Goal: Task Accomplishment & Management: Manage account settings

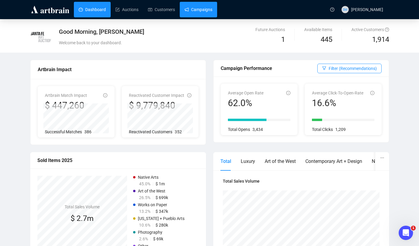
click at [205, 9] on link "Campaigns" at bounding box center [198, 10] width 28 height 16
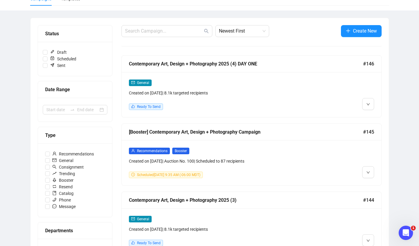
scroll to position [43, 0]
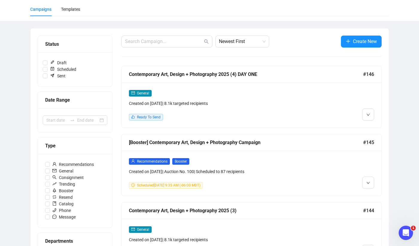
click at [209, 73] on div "Contemporary Art, Design + Photography 2025 (4) DAY ONE" at bounding box center [246, 74] width 234 height 7
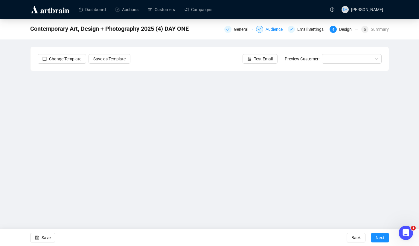
click at [266, 29] on div "Audience" at bounding box center [275, 29] width 21 height 7
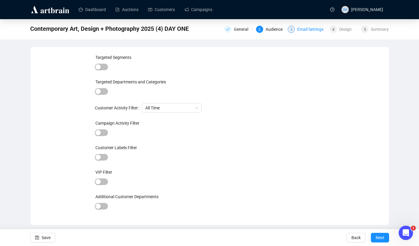
click at [304, 30] on div "Email Settings" at bounding box center [312, 29] width 30 height 7
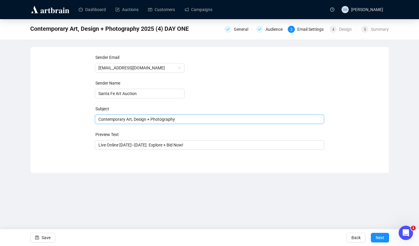
click at [99, 119] on span "Contemporary Art, Design + Photography" at bounding box center [209, 119] width 229 height 5
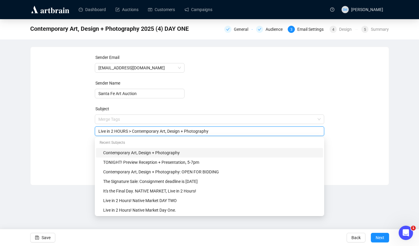
click at [112, 131] on input "Live in 2 HOURS > Contemporary Art, Design + Photography" at bounding box center [209, 131] width 222 height 7
drag, startPoint x: 113, startPoint y: 131, endPoint x: 97, endPoint y: 130, distance: 16.2
click at [97, 130] on div "Live in 2 HOURS > Contemporary Art, Design + Photography" at bounding box center [209, 131] width 229 height 10
click at [114, 132] on input "Live in 2 HOURS > Contemporary Art, Design + Photography" at bounding box center [209, 131] width 222 height 7
drag, startPoint x: 106, startPoint y: 131, endPoint x: 99, endPoint y: 131, distance: 7.8
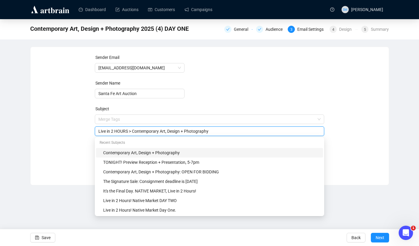
click at [99, 131] on input "Live in 2 HOURS > Contemporary Art, Design + Photography" at bounding box center [209, 131] width 222 height 7
drag, startPoint x: 111, startPoint y: 131, endPoint x: 97, endPoint y: 131, distance: 14.0
click at [97, 131] on div "Live in 2 HOURS > Contemporary Art, Design + Photography" at bounding box center [209, 131] width 229 height 10
type input "LIVE IN 2 HOURS > Contemporary Art, Design + Photography"
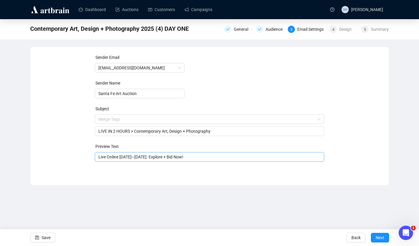
click at [98, 157] on input "Live Online [DATE]–[DATE]. Explore + Bid Now!" at bounding box center [209, 157] width 222 height 7
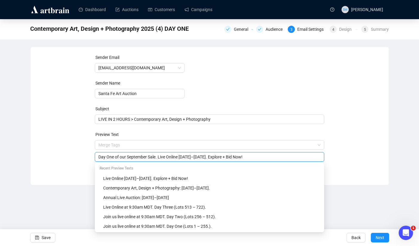
drag, startPoint x: 162, startPoint y: 156, endPoint x: 220, endPoint y: 155, distance: 58.6
click at [220, 155] on input "Day One of our September Sale. Live Online [DATE]–[DATE]. Explore + Bid Now!" at bounding box center [209, 157] width 222 height 7
type input "Day One of our September Sale. Explore + Bid Now!"
click at [278, 128] on form "Sender Email [EMAIL_ADDRESS][DOMAIN_NAME] Sender Name Santa Fe Art Auction Subj…" at bounding box center [209, 108] width 229 height 108
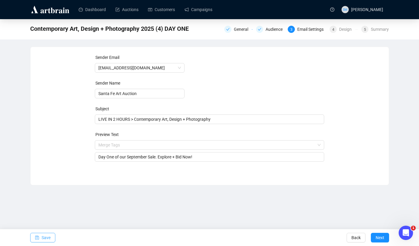
click at [49, 241] on span "Save" at bounding box center [46, 237] width 9 height 17
click at [376, 237] on span "Next" at bounding box center [379, 237] width 9 height 17
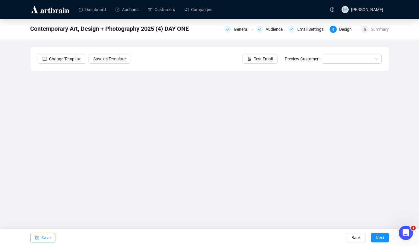
click at [50, 236] on span "Save" at bounding box center [46, 237] width 9 height 17
click at [51, 235] on button "Save" at bounding box center [42, 238] width 25 height 10
click at [52, 236] on button "Save" at bounding box center [42, 238] width 25 height 10
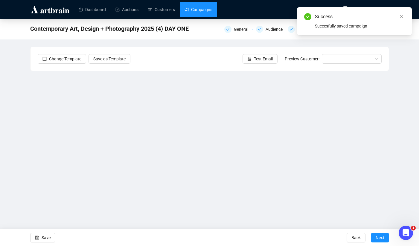
click at [200, 10] on link "Campaigns" at bounding box center [198, 10] width 28 height 16
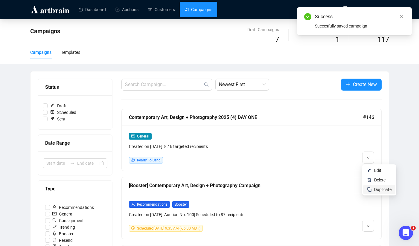
click at [373, 188] on li "Duplicate" at bounding box center [379, 190] width 32 height 10
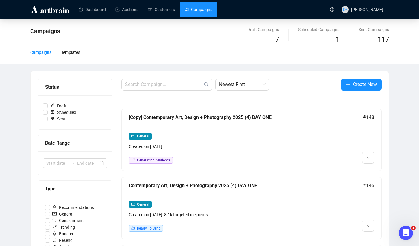
click at [246, 116] on div "[Copy] Contemporary Art, Design + Photography 2025 (4) DAY ONE" at bounding box center [246, 117] width 234 height 7
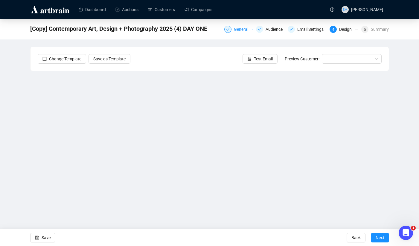
click at [234, 29] on div "General" at bounding box center [243, 29] width 18 height 7
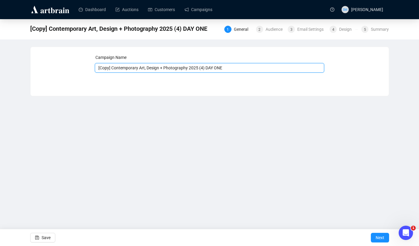
click at [114, 69] on input "[Copy] Contemporary Art, Design + Photography 2025 (4) DAY ONE" at bounding box center [209, 68] width 229 height 10
click at [194, 69] on input "Contemporary Art, Design + Photography 2025 (4) DAY ONE" at bounding box center [209, 68] width 229 height 10
drag, startPoint x: 216, startPoint y: 68, endPoint x: 207, endPoint y: 67, distance: 9.3
click at [207, 67] on input "Contemporary Art, Design + Photography 2025 (5) DAY ONE" at bounding box center [209, 68] width 229 height 10
type input "Contemporary Art, Design + Photography 2025 (5) DAY TWO"
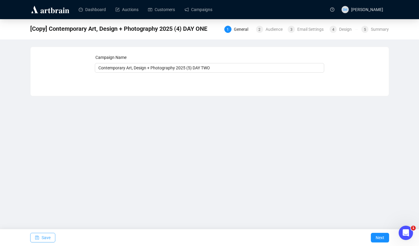
click at [48, 235] on span "Save" at bounding box center [46, 237] width 9 height 17
click at [379, 241] on span "Next" at bounding box center [379, 237] width 9 height 17
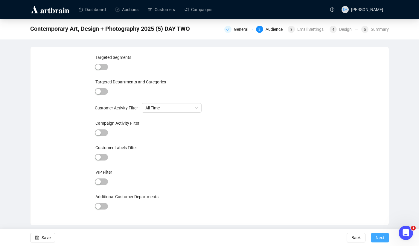
click at [379, 237] on span "Next" at bounding box center [379, 237] width 9 height 17
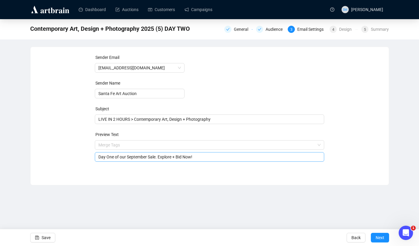
click at [108, 144] on span "Merge Tags Day One of our September Sale. Explore + Bid Now!" at bounding box center [209, 151] width 229 height 17
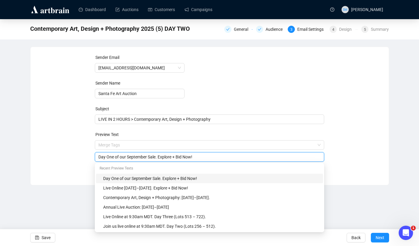
drag, startPoint x: 99, startPoint y: 157, endPoint x: 158, endPoint y: 155, distance: 59.5
click at [158, 155] on input "Day One of our September Sale. Explore + Bid Now!" at bounding box center [209, 157] width 222 height 7
drag, startPoint x: 108, startPoint y: 157, endPoint x: 93, endPoint y: 156, distance: 14.7
click at [93, 156] on div "Sender Email [EMAIL_ADDRESS][DOMAIN_NAME] Sender Name Santa Fe Art Auction Subj…" at bounding box center [210, 111] width 344 height 115
click at [144, 156] on input "The final day! Day Two. Explore + Bid Now!" at bounding box center [209, 157] width 222 height 7
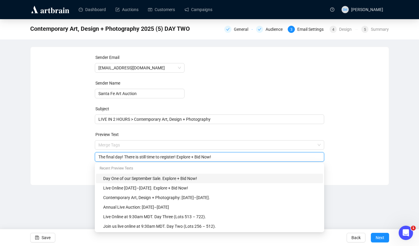
drag, startPoint x: 182, startPoint y: 157, endPoint x: 199, endPoint y: 157, distance: 17.0
click at [199, 157] on input "The final day! There is still time to register! Explore + Bid Now!" at bounding box center [209, 157] width 222 height 7
click at [180, 157] on input "The final day! There is still time to register! Explore + Bid Now!" at bounding box center [209, 157] width 222 height 7
drag, startPoint x: 180, startPoint y: 157, endPoint x: 201, endPoint y: 156, distance: 21.2
click at [201, 156] on input "The final day! There is still time to register! Explore + Bid Now!" at bounding box center [209, 157] width 222 height 7
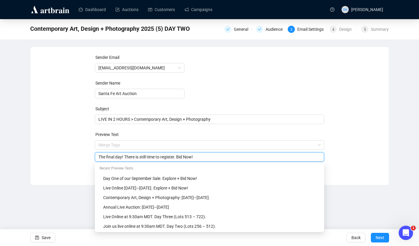
click at [202, 156] on input "The final day! There is still time to register. Bid Now!" at bounding box center [209, 157] width 222 height 7
type input "The final day! There is still time to register. Bid Now."
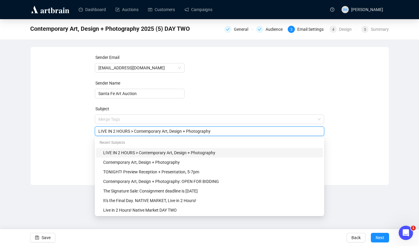
click at [114, 119] on span "Merge Tags LIVE IN 2 HOURS > Contemporary Art, Design + Photography" at bounding box center [209, 125] width 229 height 17
drag, startPoint x: 108, startPoint y: 131, endPoint x: 97, endPoint y: 131, distance: 11.1
click at [97, 131] on div "LIVE IN 2 HOURS > Contemporary Art, Design + Photography" at bounding box center [209, 131] width 229 height 10
click at [209, 131] on input "IN 2 HOURS > Contemporary Art, Design + Photography" at bounding box center [209, 131] width 222 height 7
click at [99, 131] on input "IN 2 HOURS > Contemporary Art, Design + Photography" at bounding box center [209, 131] width 222 height 7
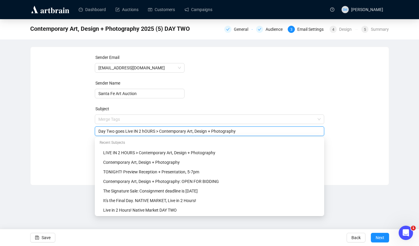
click at [139, 132] on input "Day Two goes Live IN 2 hOURS > Contemporary Art, Design + Photography" at bounding box center [209, 131] width 222 height 7
click at [137, 130] on input "Day Two goes Live In 2 hOURS > Contemporary Art, Design + Photography" at bounding box center [209, 131] width 222 height 7
drag, startPoint x: 157, startPoint y: 131, endPoint x: 147, endPoint y: 131, distance: 9.6
click at [147, 131] on input "Day Two goes Live in 2 hOURS > Contemporary Art, Design + Photography" at bounding box center [209, 131] width 222 height 7
click at [118, 132] on input "Day Two goes Live in 2 hours > Contemporary Art, Design + Photography" at bounding box center [209, 131] width 222 height 7
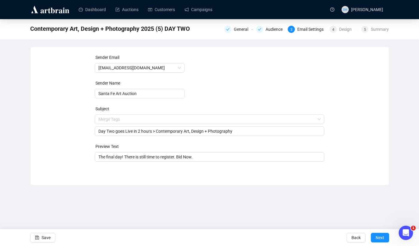
click at [80, 138] on div "Sender Email [EMAIL_ADDRESS][DOMAIN_NAME] Sender Name Santa Fe Art Auction Subj…" at bounding box center [210, 111] width 344 height 115
click at [163, 142] on form "Sender Email [EMAIL_ADDRESS][DOMAIN_NAME] Sender Name Santa Fe Art Auction Subj…" at bounding box center [209, 108] width 229 height 108
click at [132, 131] on input "Day Two goes Live in 2 hours > Contemporary Art, Design + Photography" at bounding box center [209, 131] width 222 height 7
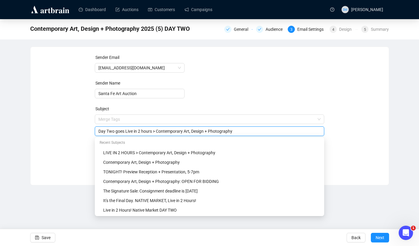
click at [118, 132] on input "Day Two goes Live in 2 hours > Contemporary Art, Design + Photography" at bounding box center [209, 131] width 222 height 7
drag, startPoint x: 115, startPoint y: 132, endPoint x: 101, endPoint y: 131, distance: 13.7
click at [101, 131] on input "Day Two goes Live in 2 hours > Contemporary Art, Design + Photography" at bounding box center [209, 131] width 222 height 7
click at [158, 132] on input "DAY TWO goes Live in 2 hours > Contemporary Art, Design + Photography" at bounding box center [209, 131] width 222 height 7
drag, startPoint x: 245, startPoint y: 131, endPoint x: 160, endPoint y: 130, distance: 85.8
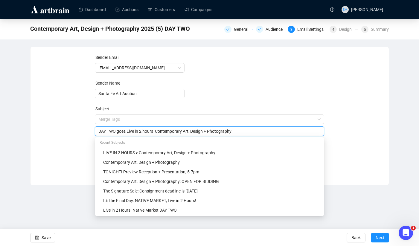
click at [160, 130] on input "DAY TWO goes Live in 2 hours Contemporary Art, Design + Photography" at bounding box center [209, 131] width 222 height 7
drag, startPoint x: 143, startPoint y: 131, endPoint x: 93, endPoint y: 128, distance: 49.7
click at [93, 128] on div "Sender Email [EMAIL_ADDRESS][DOMAIN_NAME] Sender Name Santa Fe Art Auction Subj…" at bounding box center [210, 111] width 344 height 115
click at [126, 131] on input "In 2 hours" at bounding box center [209, 131] width 222 height 7
paste input "Contemporary Art, Design + Photography"
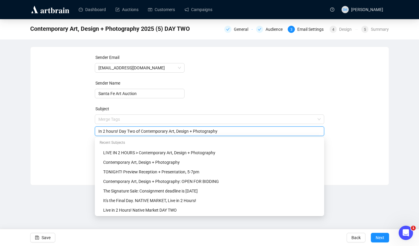
click at [108, 131] on input "In 2 hours! Day Two of Contemporary Art, Design + Photography" at bounding box center [209, 131] width 222 height 7
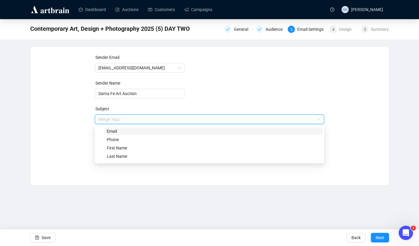
click at [260, 116] on input "search" at bounding box center [206, 119] width 217 height 9
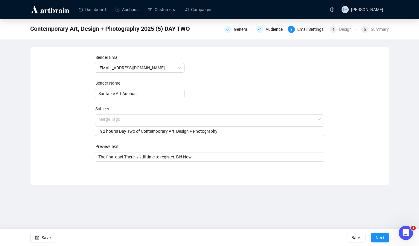
click at [283, 88] on form "Sender Email [EMAIL_ADDRESS][DOMAIN_NAME] Sender Name Santa Fe Art Auction Subj…" at bounding box center [209, 108] width 229 height 108
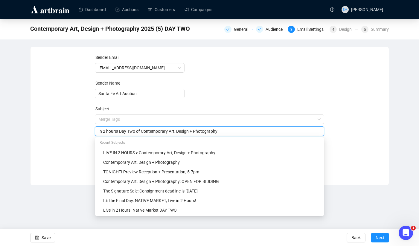
drag, startPoint x: 136, startPoint y: 132, endPoint x: 120, endPoint y: 132, distance: 15.8
click at [120, 132] on input "In 2 hours! Day Two of Contemporary Art, Design + Photography" at bounding box center [209, 131] width 222 height 7
drag, startPoint x: 146, startPoint y: 131, endPoint x: 139, endPoint y: 131, distance: 7.2
click at [139, 131] on input "In 2 hours! DAY TWO of Contemporary Art, Design + Photography" at bounding box center [209, 131] width 222 height 7
drag, startPoint x: 143, startPoint y: 131, endPoint x: 226, endPoint y: 128, distance: 83.4
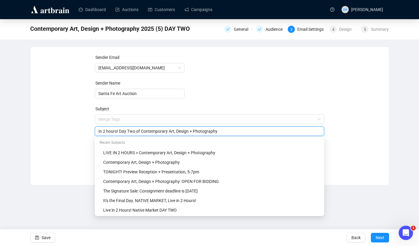
click at [226, 129] on input "In 2 hours! Day Two of Contemporary Art, Design + Photography" at bounding box center [209, 131] width 222 height 7
type input "In 2 hours! Day Two of our September Sale."
click at [234, 94] on form "Sender Email [EMAIL_ADDRESS][DOMAIN_NAME] Sender Name Santa Fe Art Auction Subj…" at bounding box center [209, 108] width 229 height 108
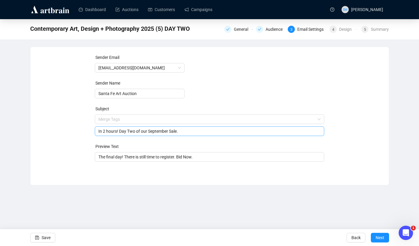
click at [151, 132] on input "In 2 hours! Day Two of our September Sale." at bounding box center [209, 131] width 222 height 7
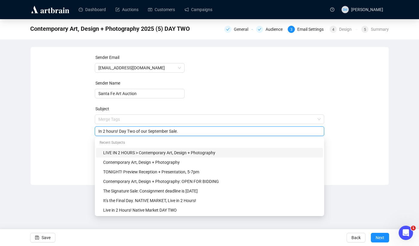
click at [279, 113] on div "Subject" at bounding box center [209, 109] width 229 height 9
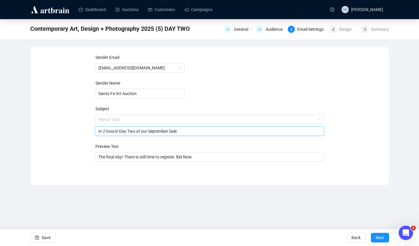
click at [137, 131] on input "In 2 hours! Day Two of our September Sale." at bounding box center [209, 131] width 222 height 7
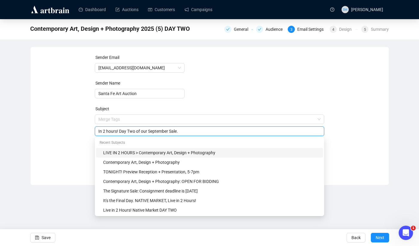
click at [62, 160] on div "Sender Email [EMAIL_ADDRESS][DOMAIN_NAME] Sender Name Santa Fe Art Auction Subj…" at bounding box center [210, 111] width 344 height 115
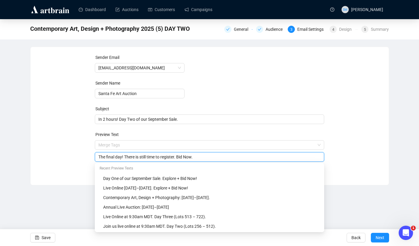
click at [126, 157] on input "The final day! There is still time to register. Bid Now." at bounding box center [209, 157] width 222 height 7
drag, startPoint x: 284, startPoint y: 157, endPoint x: 263, endPoint y: 156, distance: 21.2
click at [263, 157] on input "The final day! Contemporary Art, Design + Photography. There is still time to r…" at bounding box center [209, 157] width 222 height 7
drag, startPoint x: 208, startPoint y: 157, endPoint x: 205, endPoint y: 156, distance: 3.2
click at [205, 156] on input "The final day! Contemporary Art, Design + Photography. There is still time to r…" at bounding box center [209, 157] width 222 height 7
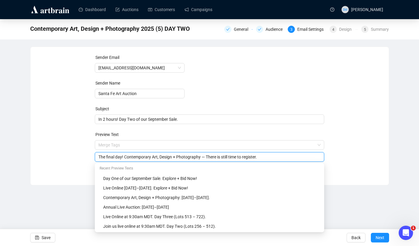
drag, startPoint x: 126, startPoint y: 157, endPoint x: 92, endPoint y: 154, distance: 34.2
click at [92, 154] on div "Sender Email [EMAIL_ADDRESS][DOMAIN_NAME] Sender Name Santa Fe Art Auction Subj…" at bounding box center [210, 111] width 344 height 115
type input "Contemporary Art, Design + Photography — There is still time to register."
click at [365, 152] on div "Sender Email [EMAIL_ADDRESS][DOMAIN_NAME] Sender Name Santa Fe Art Auction Subj…" at bounding box center [210, 111] width 344 height 115
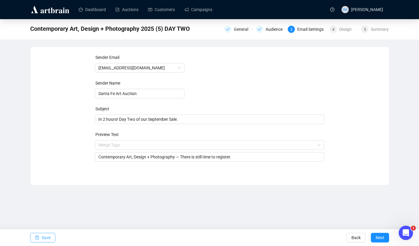
click at [41, 236] on button "Save" at bounding box center [42, 238] width 25 height 10
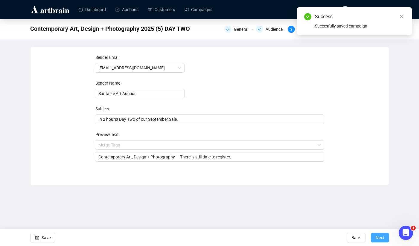
click at [379, 236] on span "Next" at bounding box center [379, 237] width 9 height 17
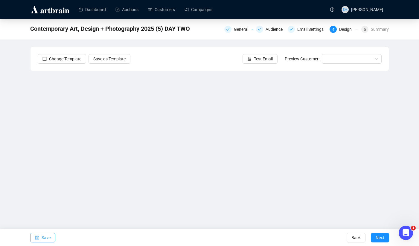
click at [44, 239] on span "Save" at bounding box center [46, 237] width 9 height 17
click at [41, 238] on button "Save" at bounding box center [42, 238] width 25 height 10
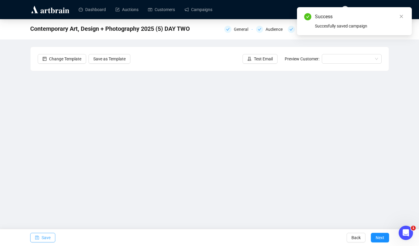
click at [44, 237] on span "Save" at bounding box center [46, 237] width 9 height 17
click at [209, 9] on link "Campaigns" at bounding box center [198, 10] width 28 height 16
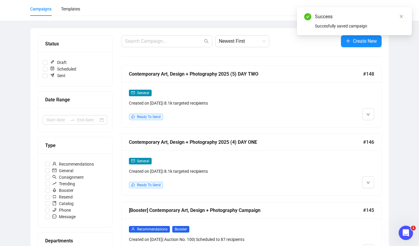
scroll to position [43, 0]
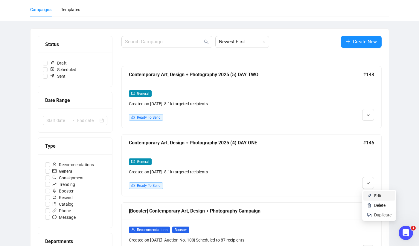
click at [376, 195] on span "Edit" at bounding box center [377, 195] width 7 height 5
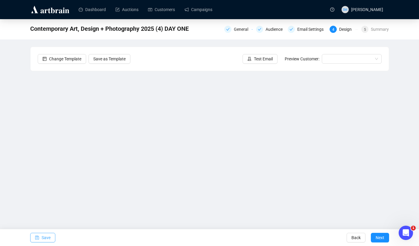
click at [46, 238] on span "Save" at bounding box center [46, 237] width 9 height 17
click at [45, 238] on span "Save" at bounding box center [46, 237] width 9 height 17
click at [50, 239] on span "Save" at bounding box center [46, 237] width 9 height 17
click at [42, 240] on span "Save" at bounding box center [46, 237] width 9 height 17
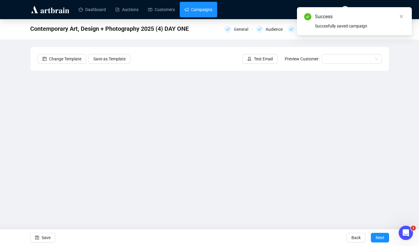
click at [209, 11] on link "Campaigns" at bounding box center [198, 10] width 28 height 16
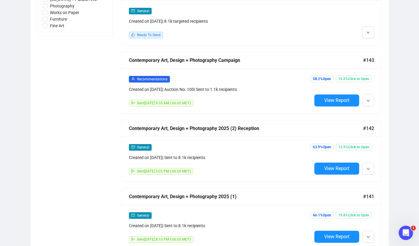
scroll to position [429, 0]
